Goal: Register for event/course

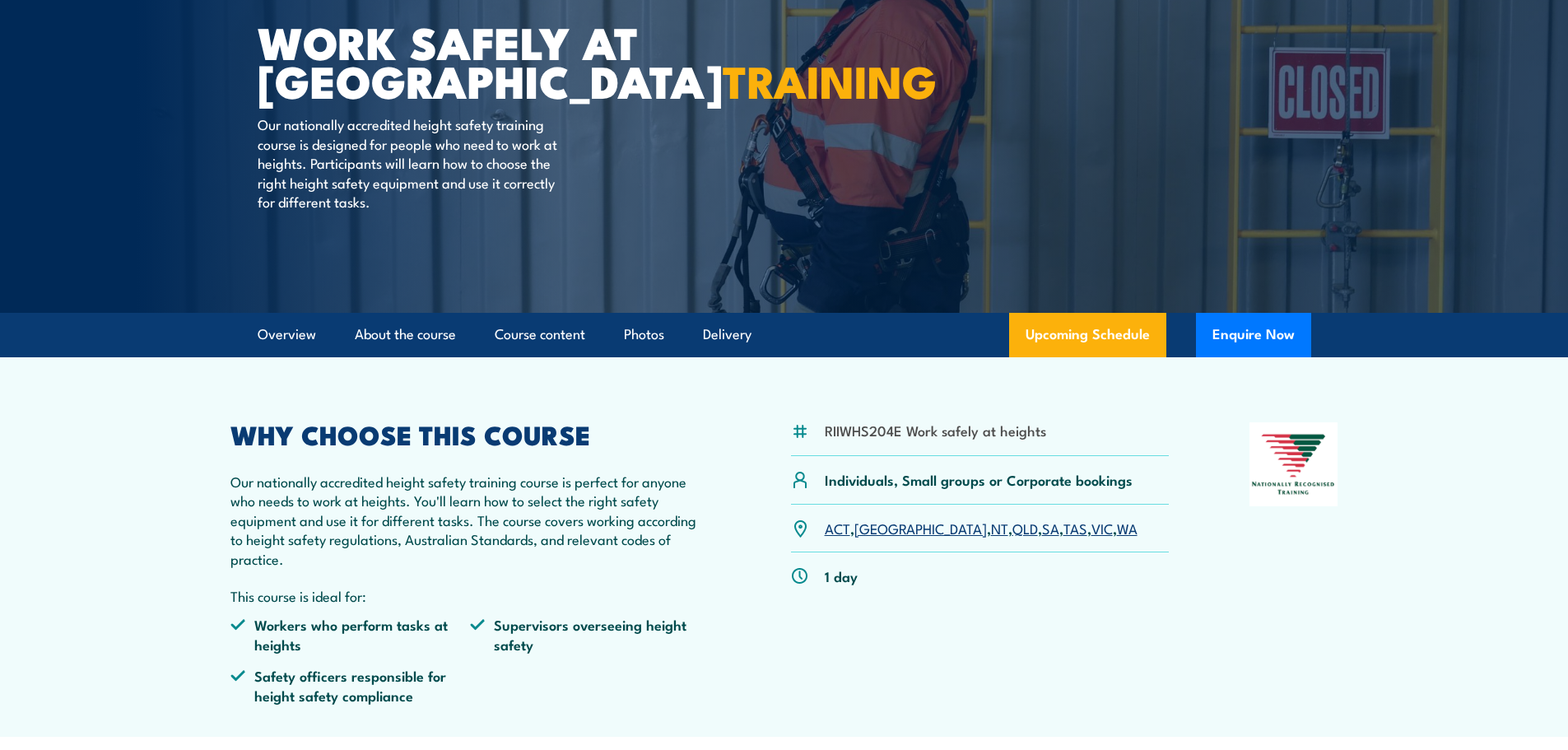
scroll to position [165, 0]
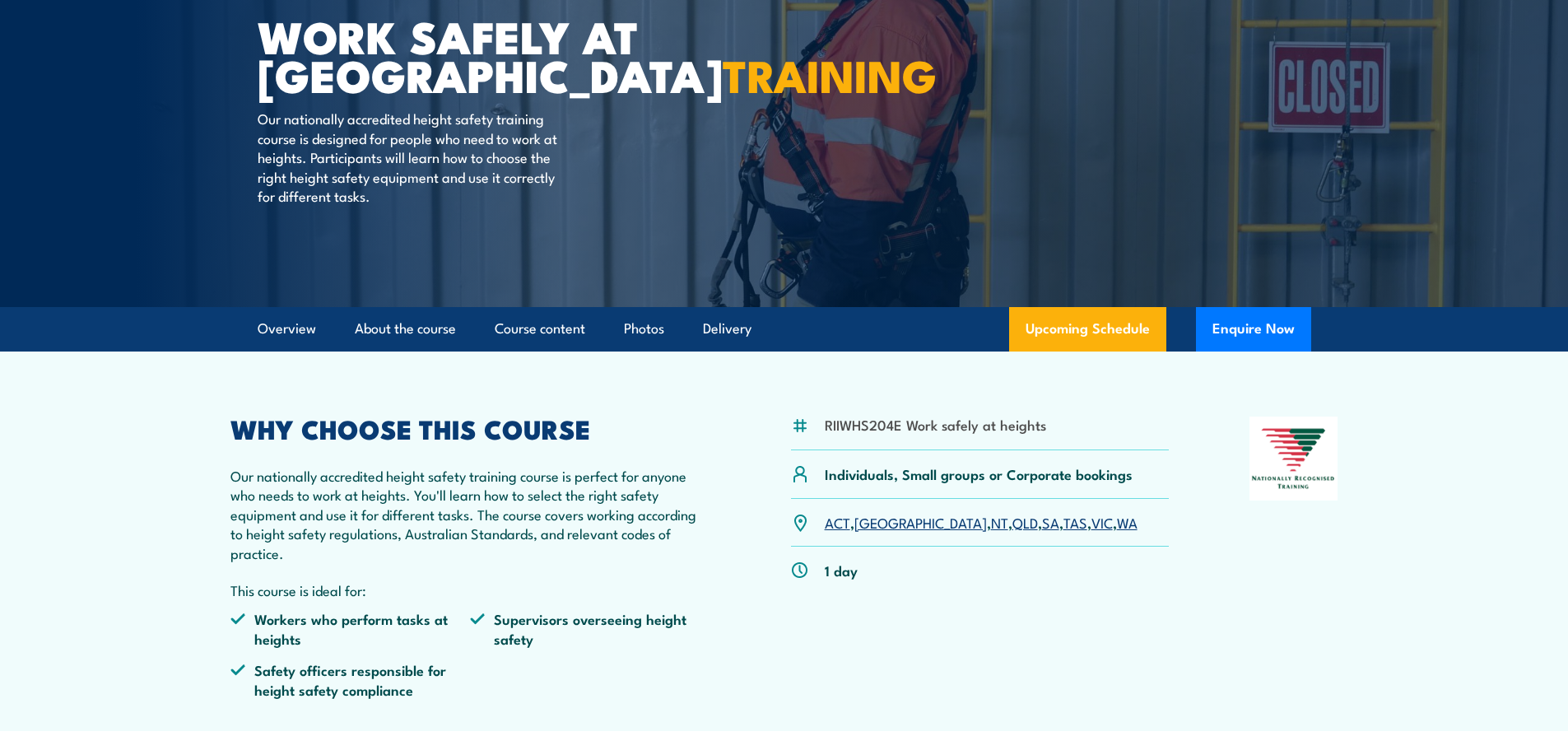
click at [1042, 522] on link "SA" at bounding box center [1050, 522] width 17 height 20
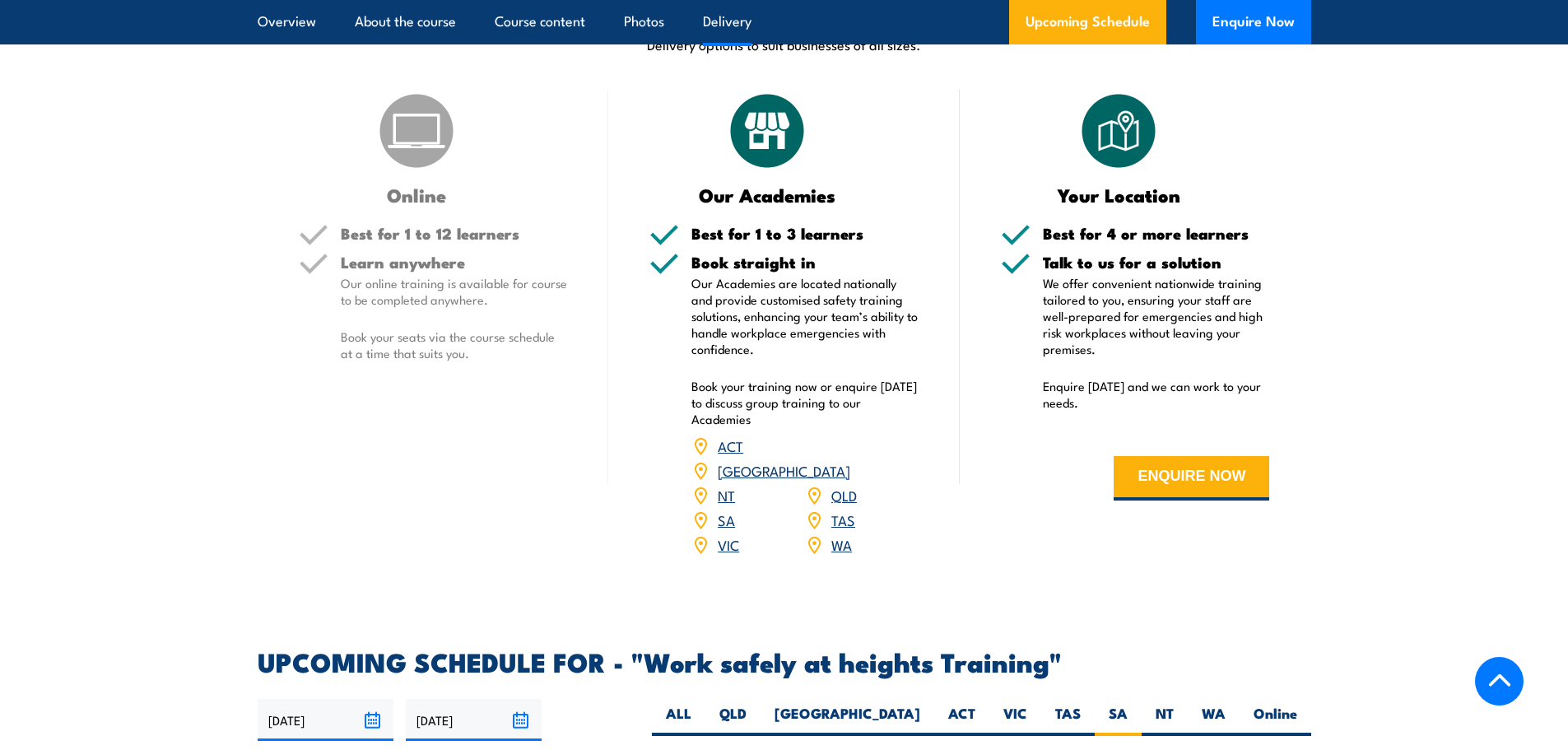
scroll to position [1961, 0]
